Goal: Task Accomplishment & Management: Manage account settings

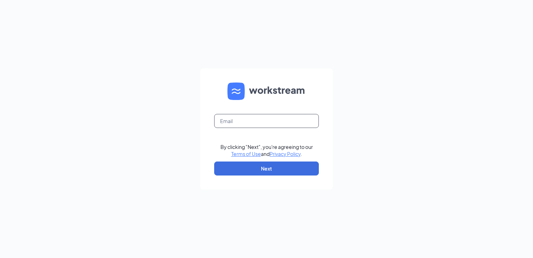
click at [250, 120] on input "text" at bounding box center [266, 121] width 105 height 14
type input "[EMAIL_ADDRESS][DOMAIN_NAME]"
click at [262, 171] on button "Next" at bounding box center [266, 168] width 105 height 14
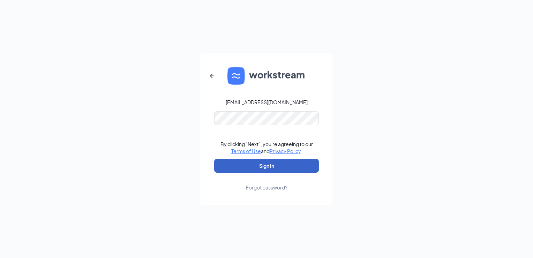
click at [245, 164] on button "Sign In" at bounding box center [266, 165] width 105 height 14
